Goal: Find specific page/section: Find specific page/section

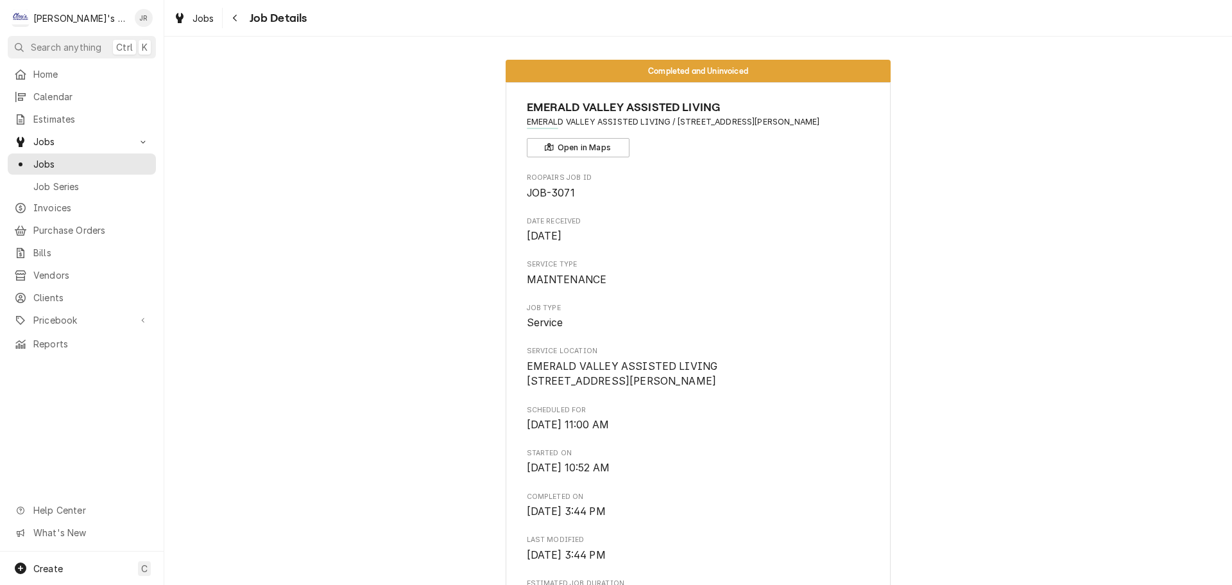
click at [89, 159] on span "Jobs" at bounding box center [91, 163] width 116 height 13
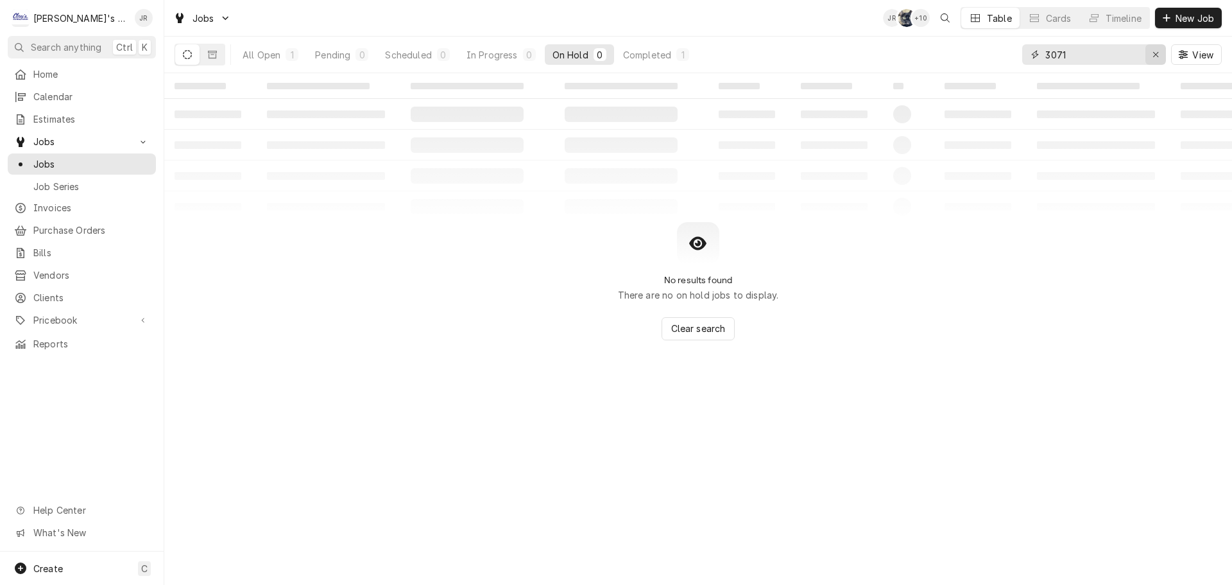
click at [1161, 58] on div "Erase input" at bounding box center [1155, 54] width 13 height 13
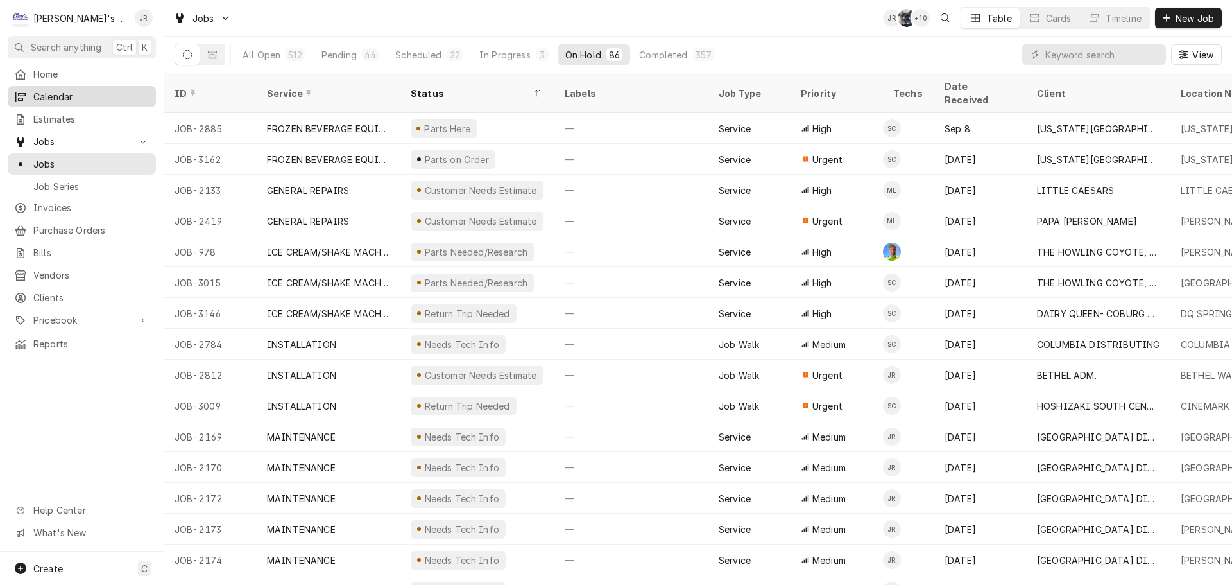
click at [114, 101] on link "Calendar" at bounding box center [82, 96] width 148 height 21
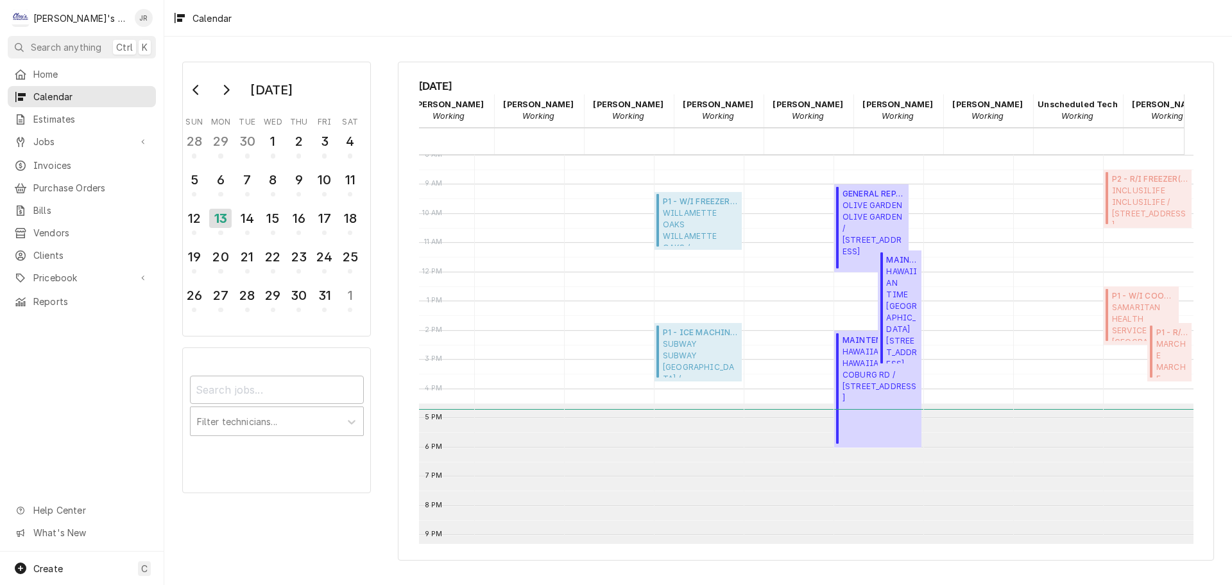
scroll to position [0, 160]
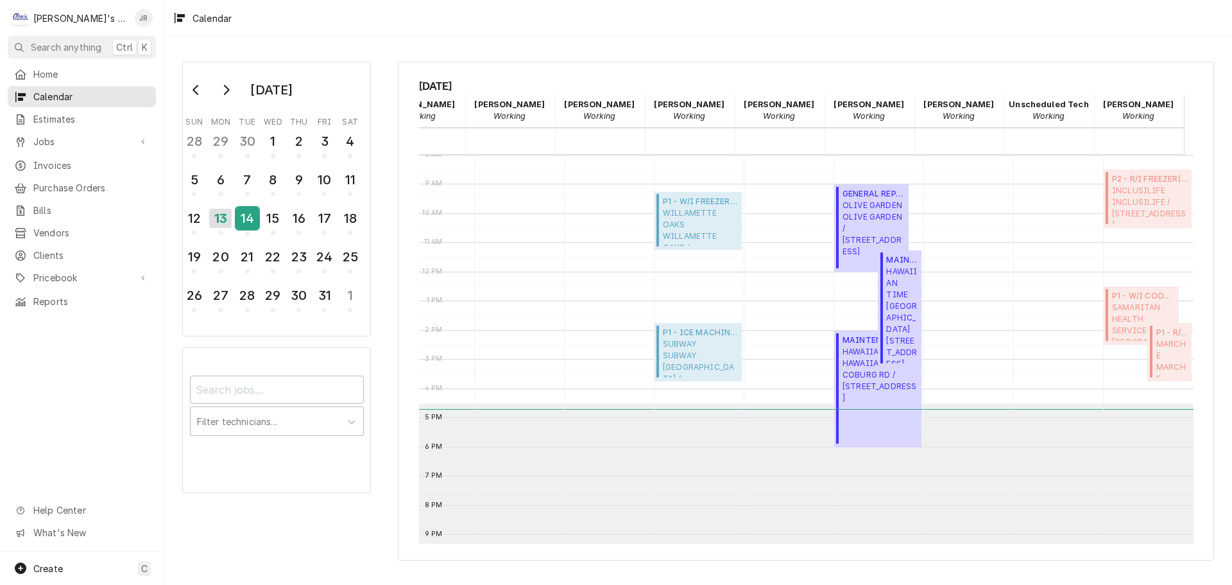
click at [243, 224] on div "14" at bounding box center [247, 218] width 22 height 22
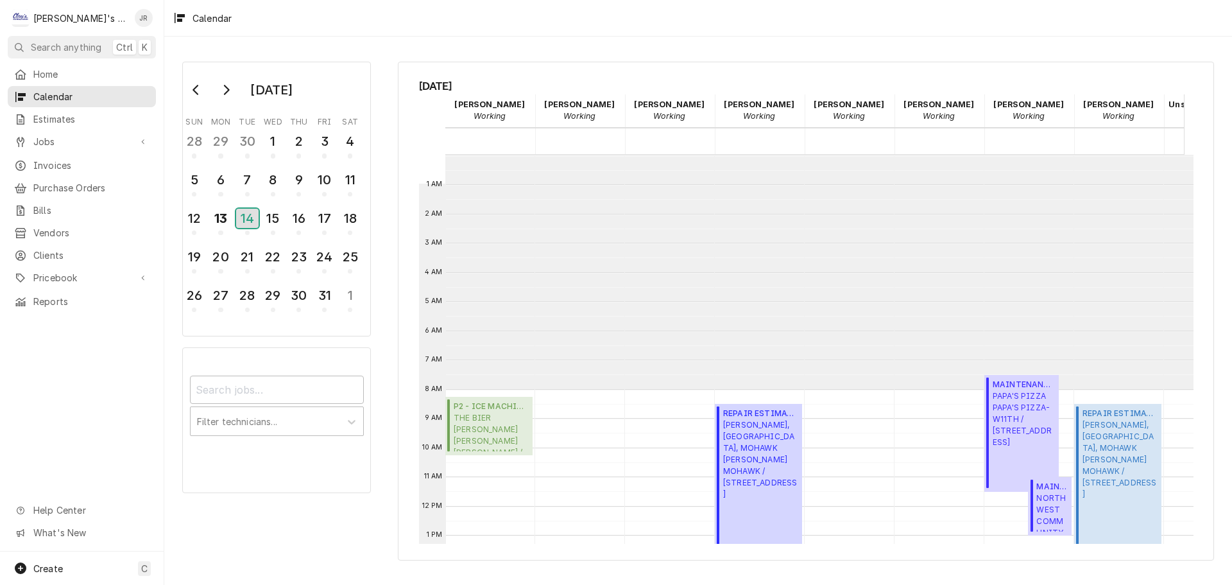
scroll to position [234, 0]
